Goal: Transaction & Acquisition: Download file/media

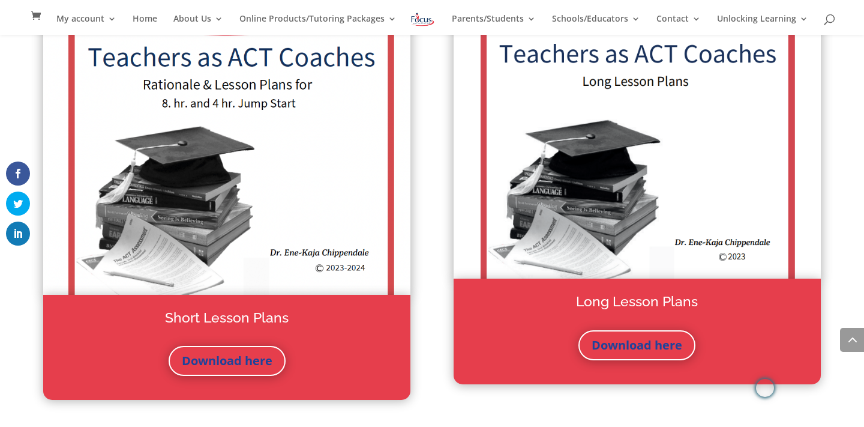
scroll to position [1798, 0]
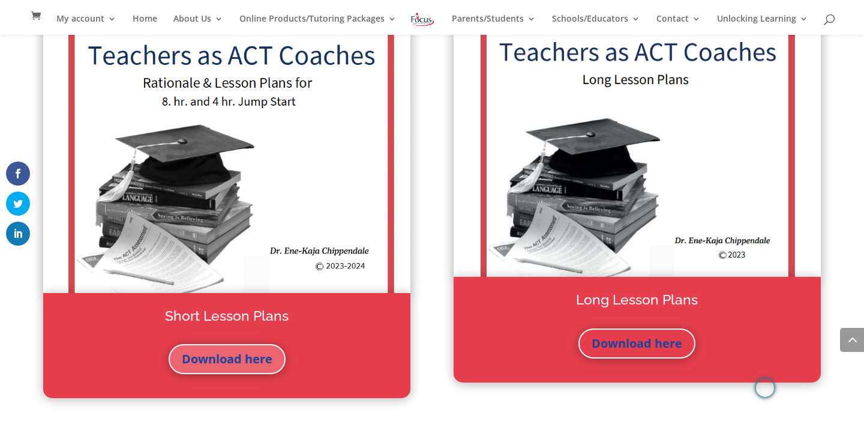
click at [239, 358] on link "Download here" at bounding box center [227, 359] width 117 height 30
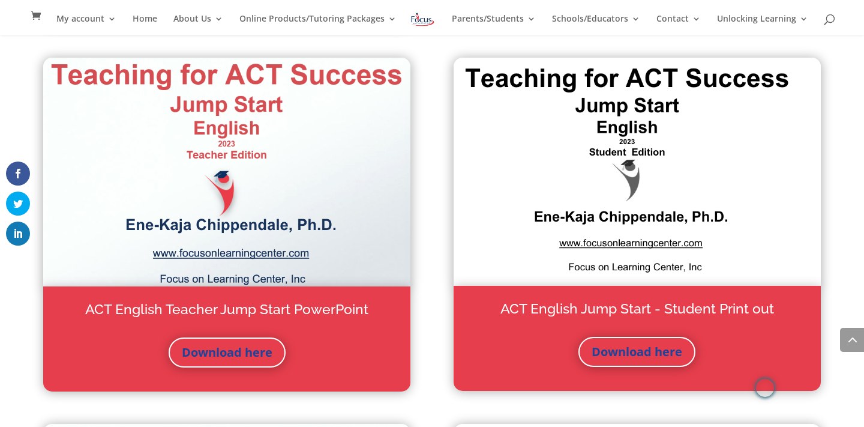
scroll to position [856, 0]
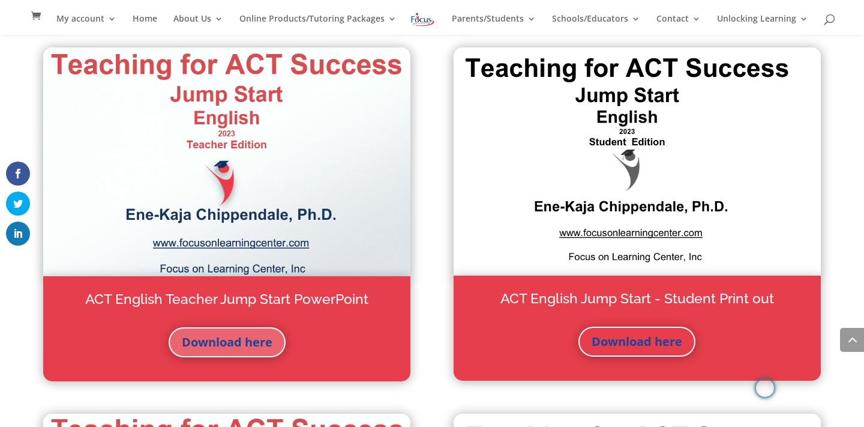
click at [234, 343] on link "Download here" at bounding box center [227, 342] width 117 height 30
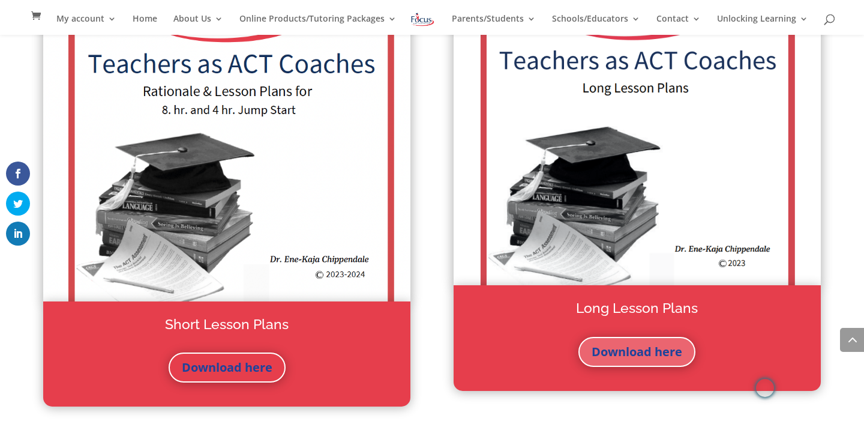
scroll to position [1790, 0]
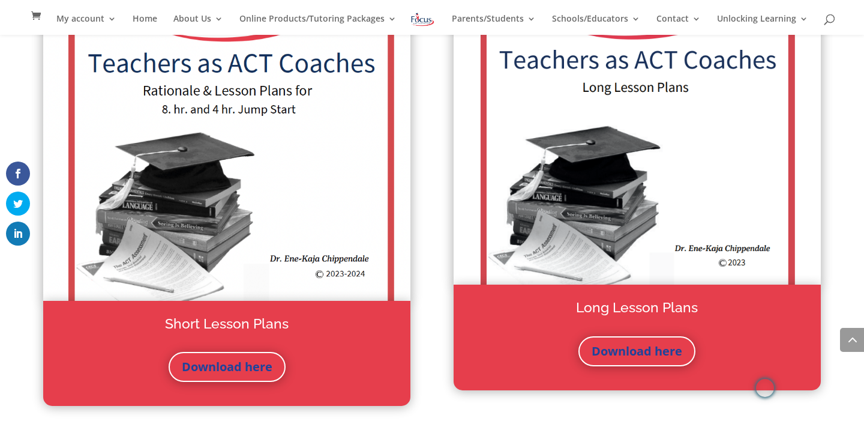
click at [639, 260] on img at bounding box center [637, 103] width 367 height 364
click at [625, 230] on img at bounding box center [637, 103] width 367 height 364
click at [617, 292] on div "Long Lesson Plans Download here" at bounding box center [637, 337] width 367 height 106
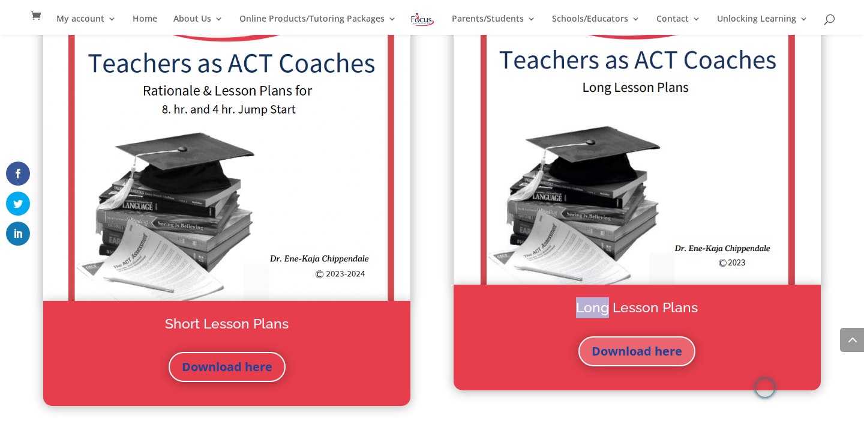
click at [621, 351] on link "Download here" at bounding box center [637, 351] width 117 height 30
